Goal: Information Seeking & Learning: Find specific fact

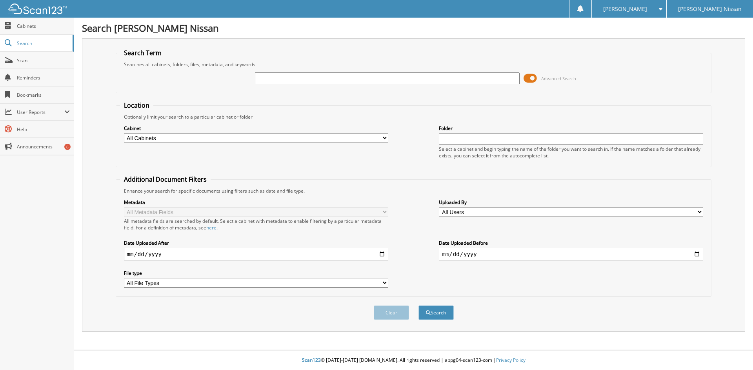
click at [268, 80] on input "text" at bounding box center [387, 79] width 264 height 12
type input "6126297"
click at [418, 306] on button "Search" at bounding box center [435, 313] width 35 height 15
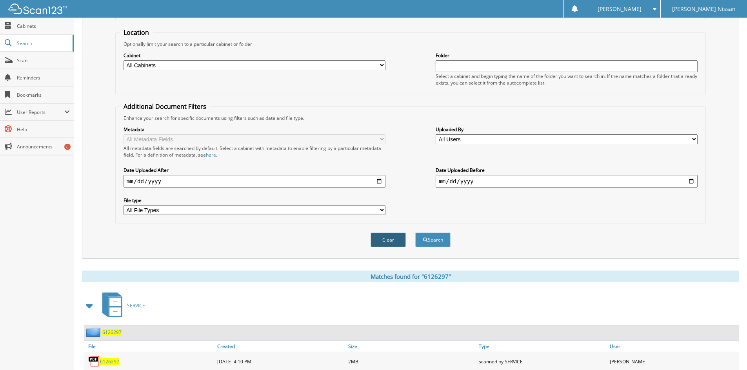
scroll to position [98, 0]
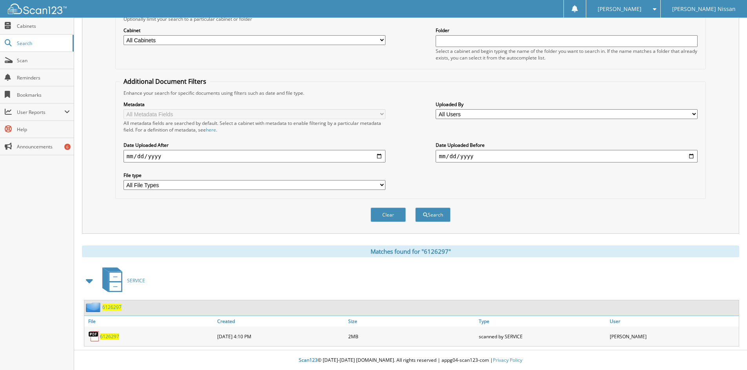
click at [109, 337] on span "6126297" at bounding box center [109, 337] width 19 height 7
